Goal: Task Accomplishment & Management: Manage account settings

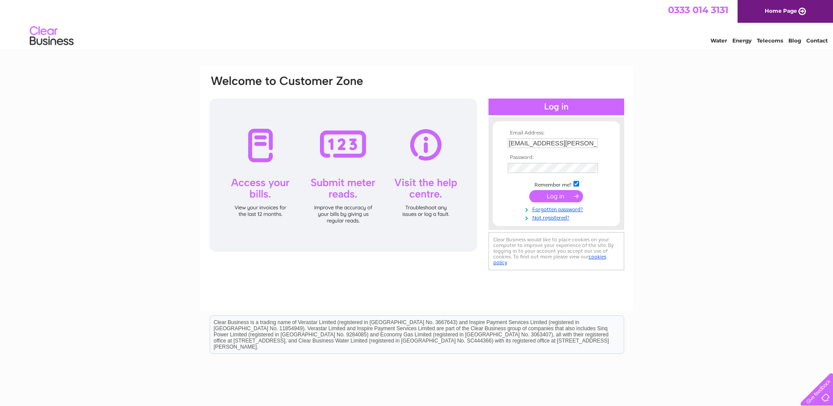
click at [558, 196] on input "submit" at bounding box center [556, 196] width 54 height 12
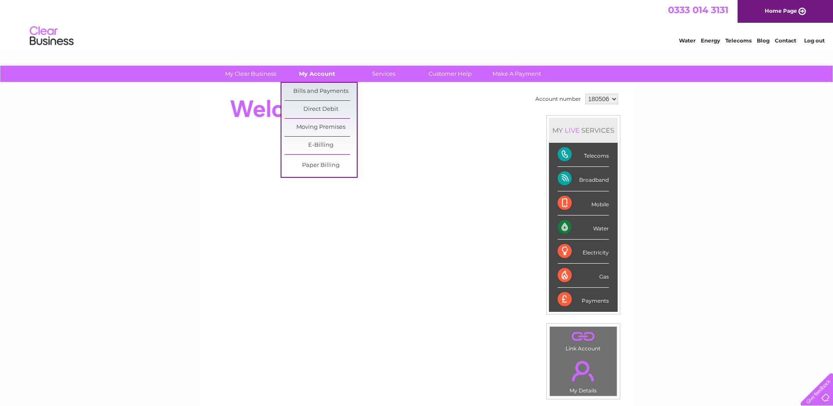
click at [327, 77] on link "My Account" at bounding box center [317, 74] width 72 height 16
